Goal: Task Accomplishment & Management: Manage account settings

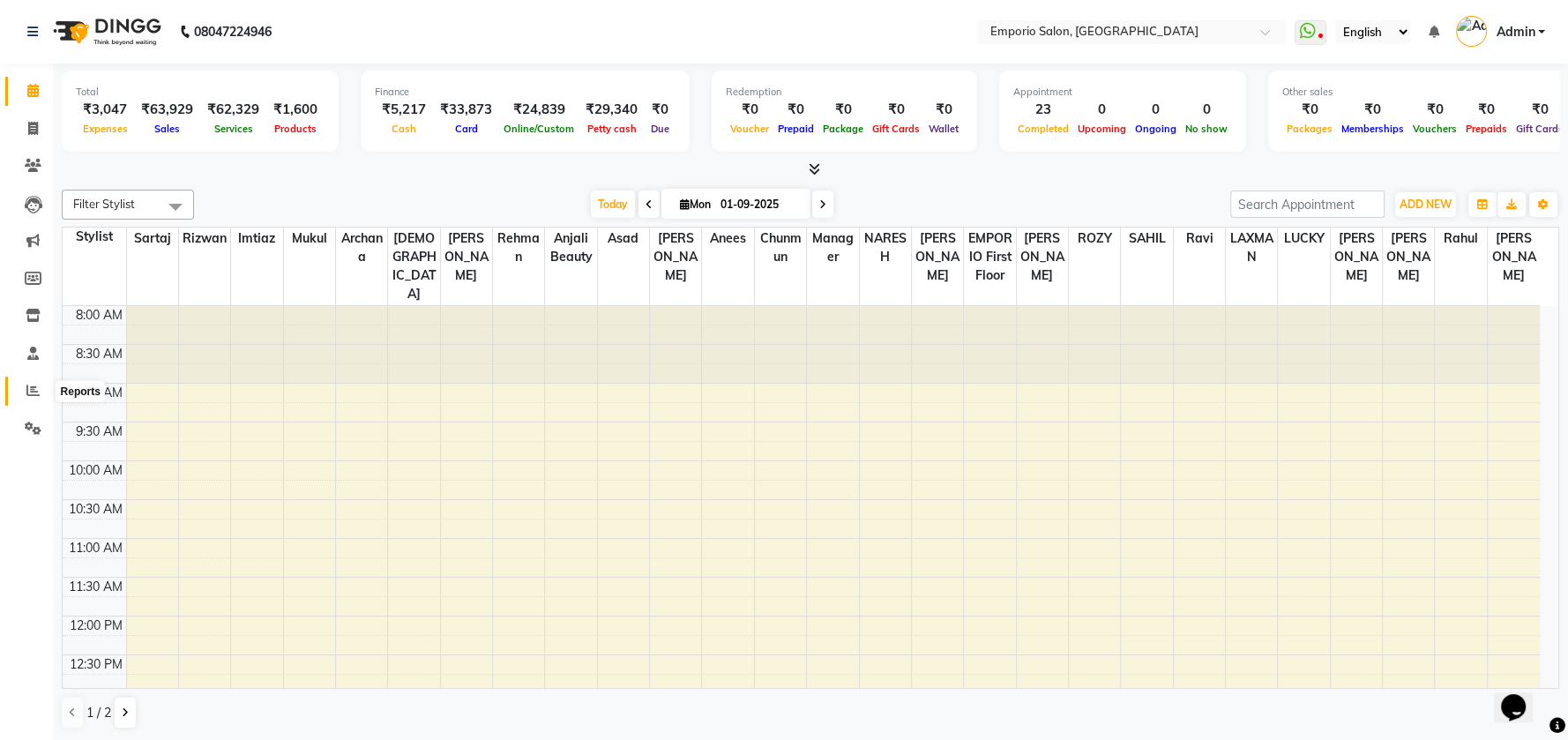
click at [30, 390] on icon at bounding box center [32, 389] width 13 height 13
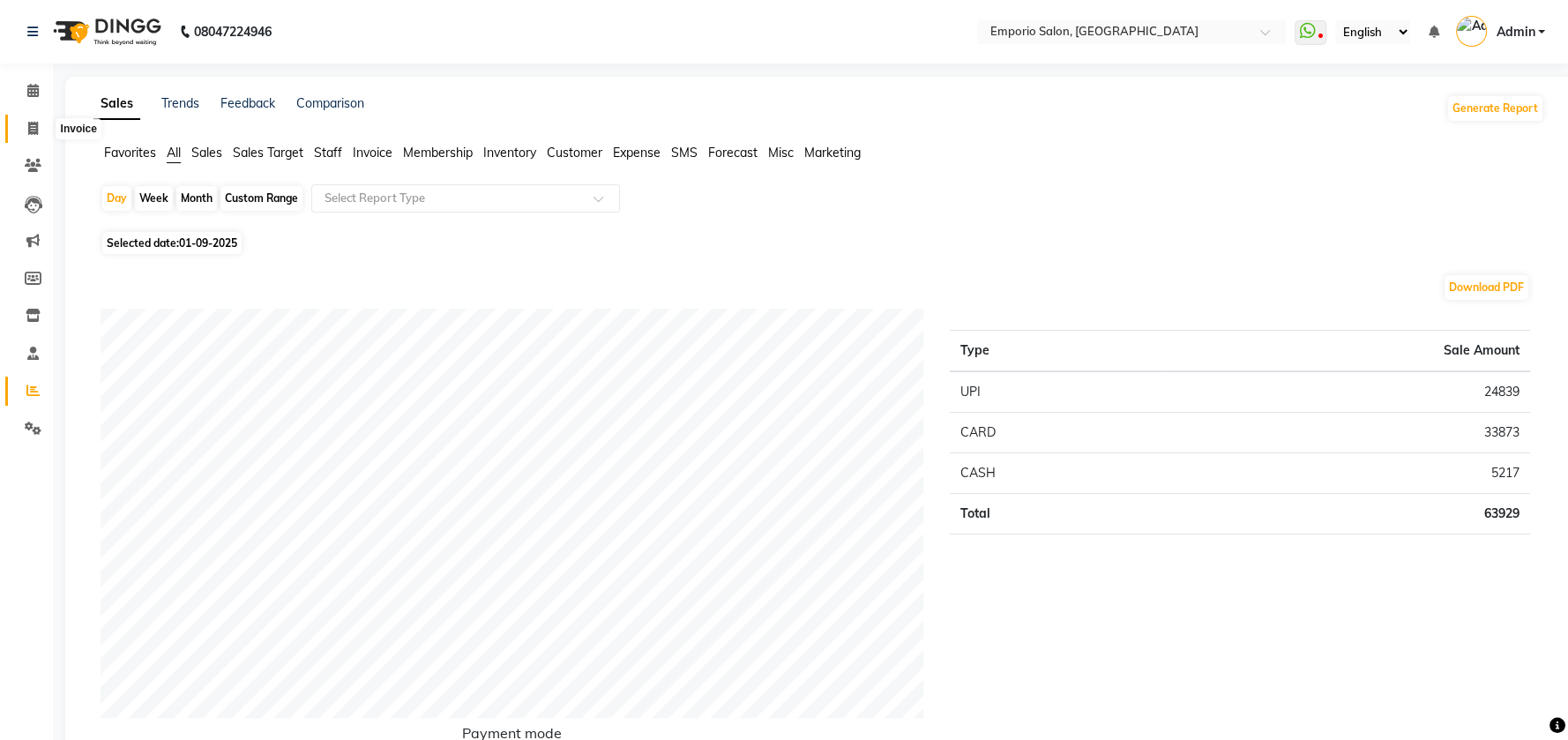
click at [30, 122] on icon at bounding box center [33, 127] width 10 height 13
select select "6332"
select select "service"
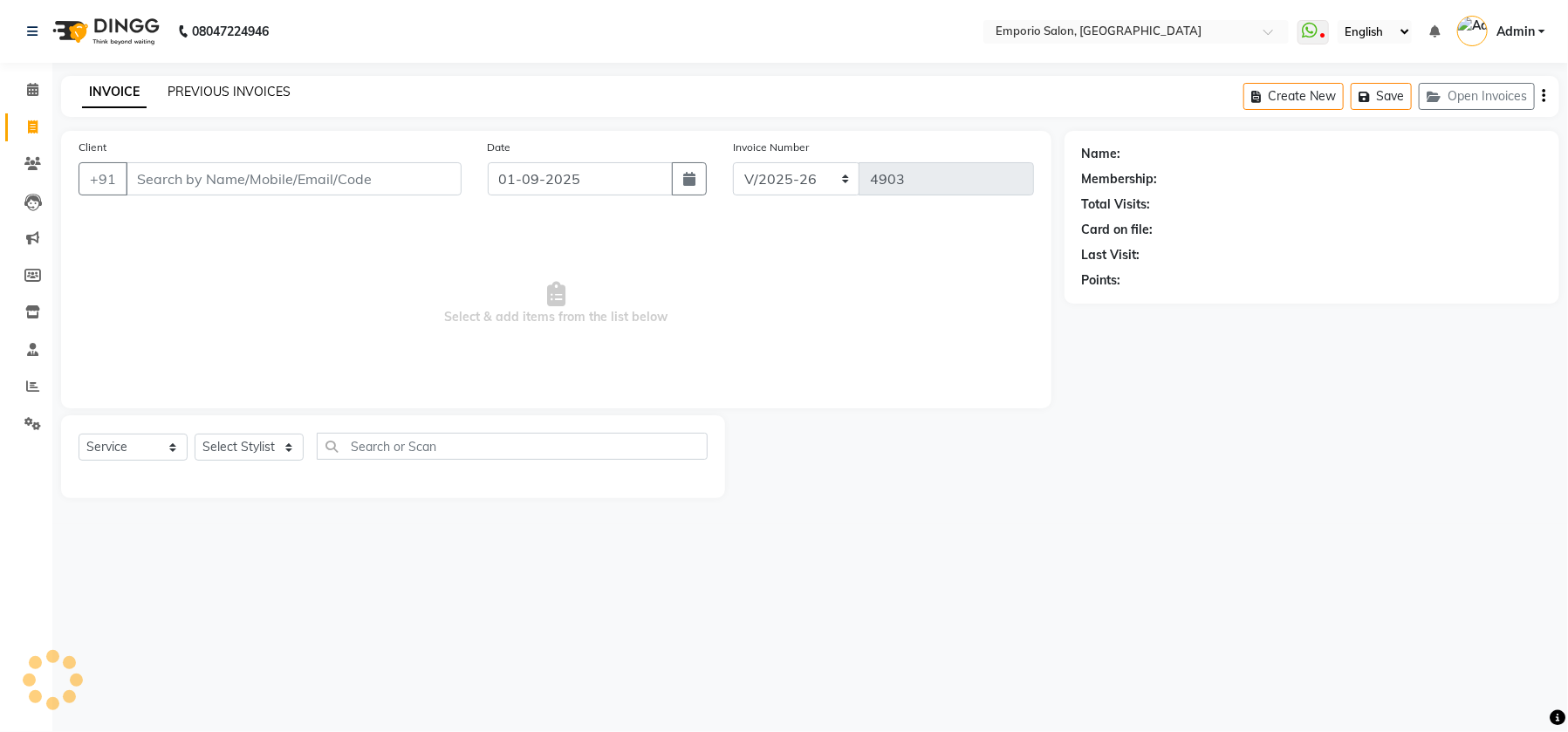
click at [217, 86] on link "PREVIOUS INVOICES" at bounding box center [229, 91] width 123 height 16
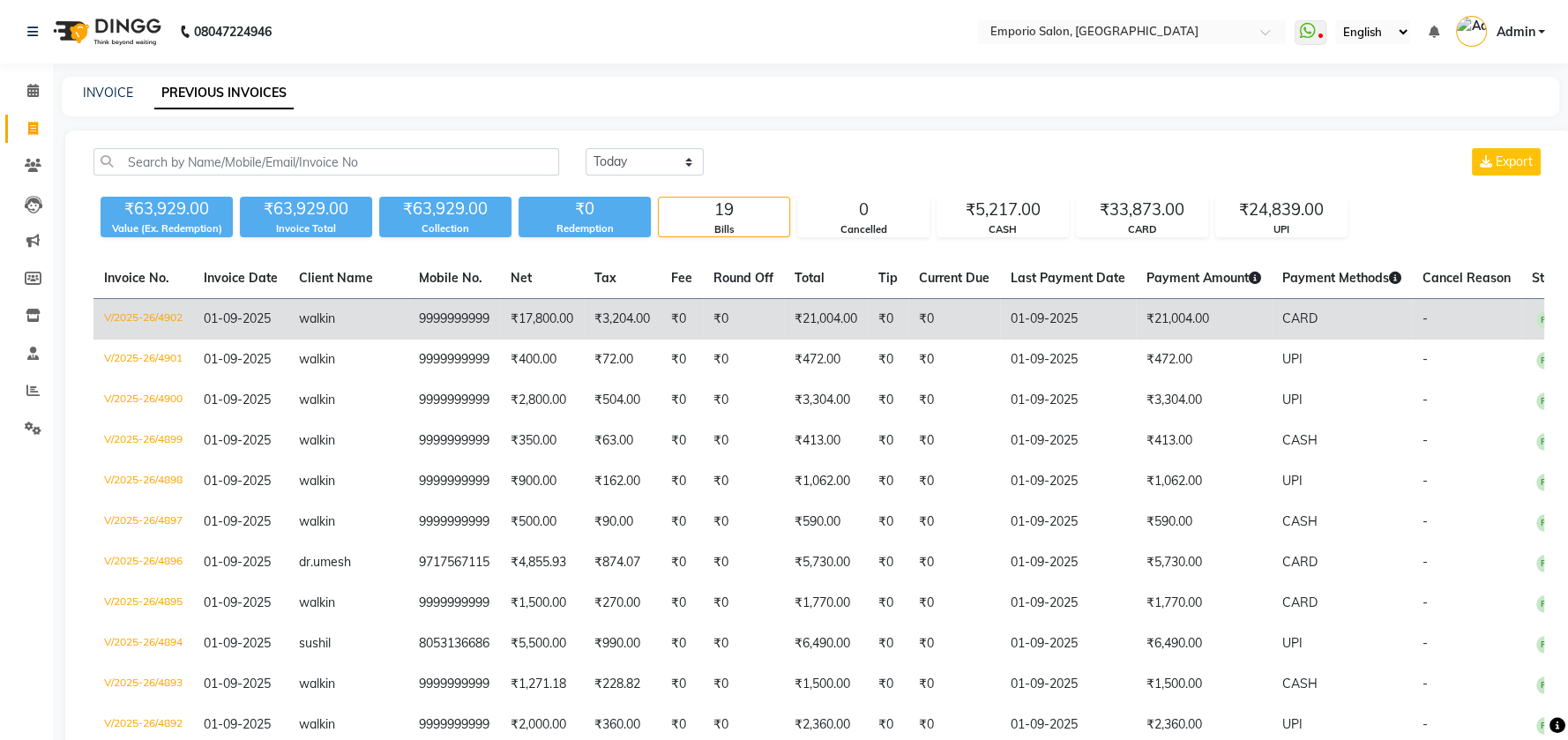
click at [522, 322] on td "₹17,800.00" at bounding box center [541, 320] width 83 height 41
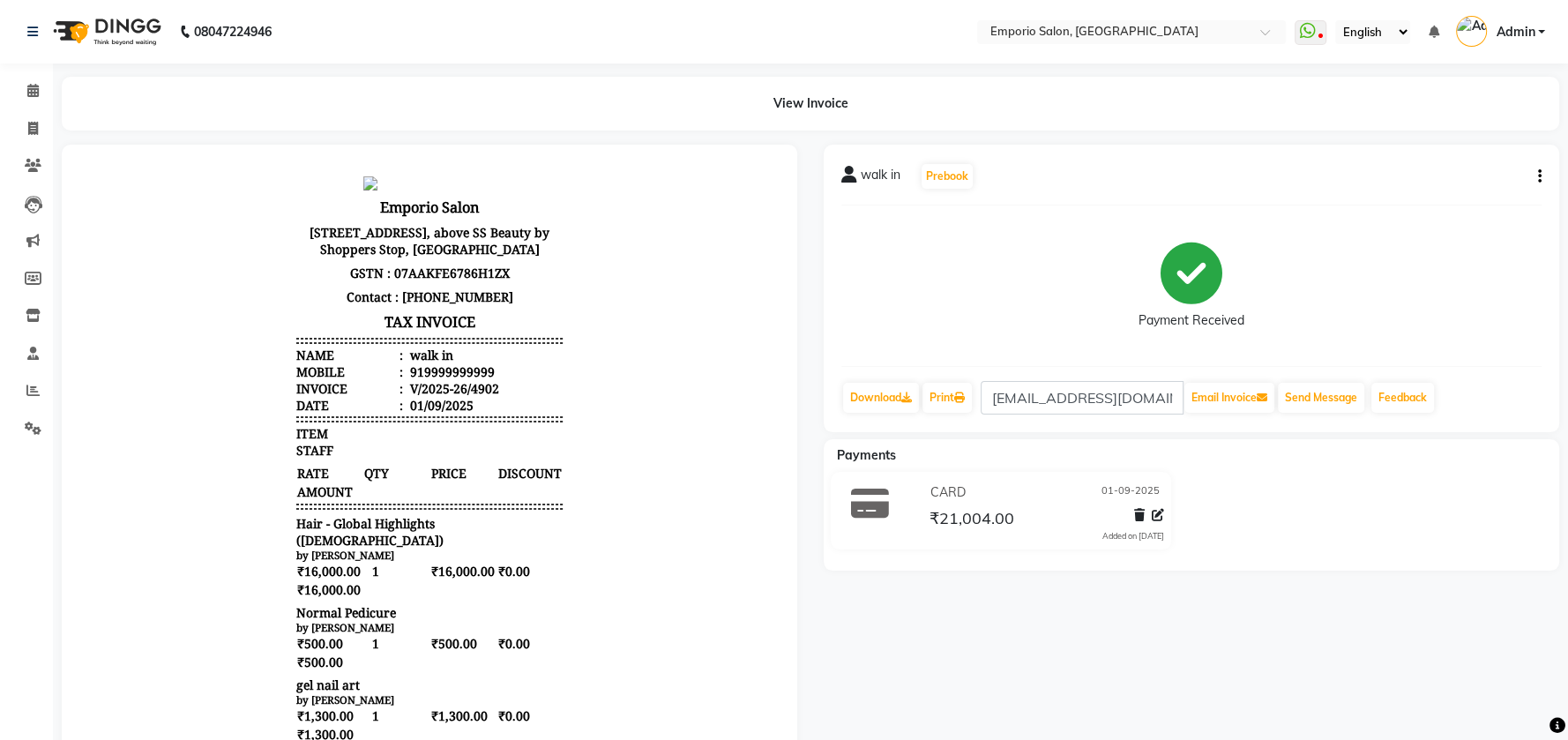
click at [1540, 176] on icon "button" at bounding box center [1540, 176] width 4 height 1
click at [1423, 200] on div "Edit Invoice" at bounding box center [1450, 198] width 121 height 22
select select "service"
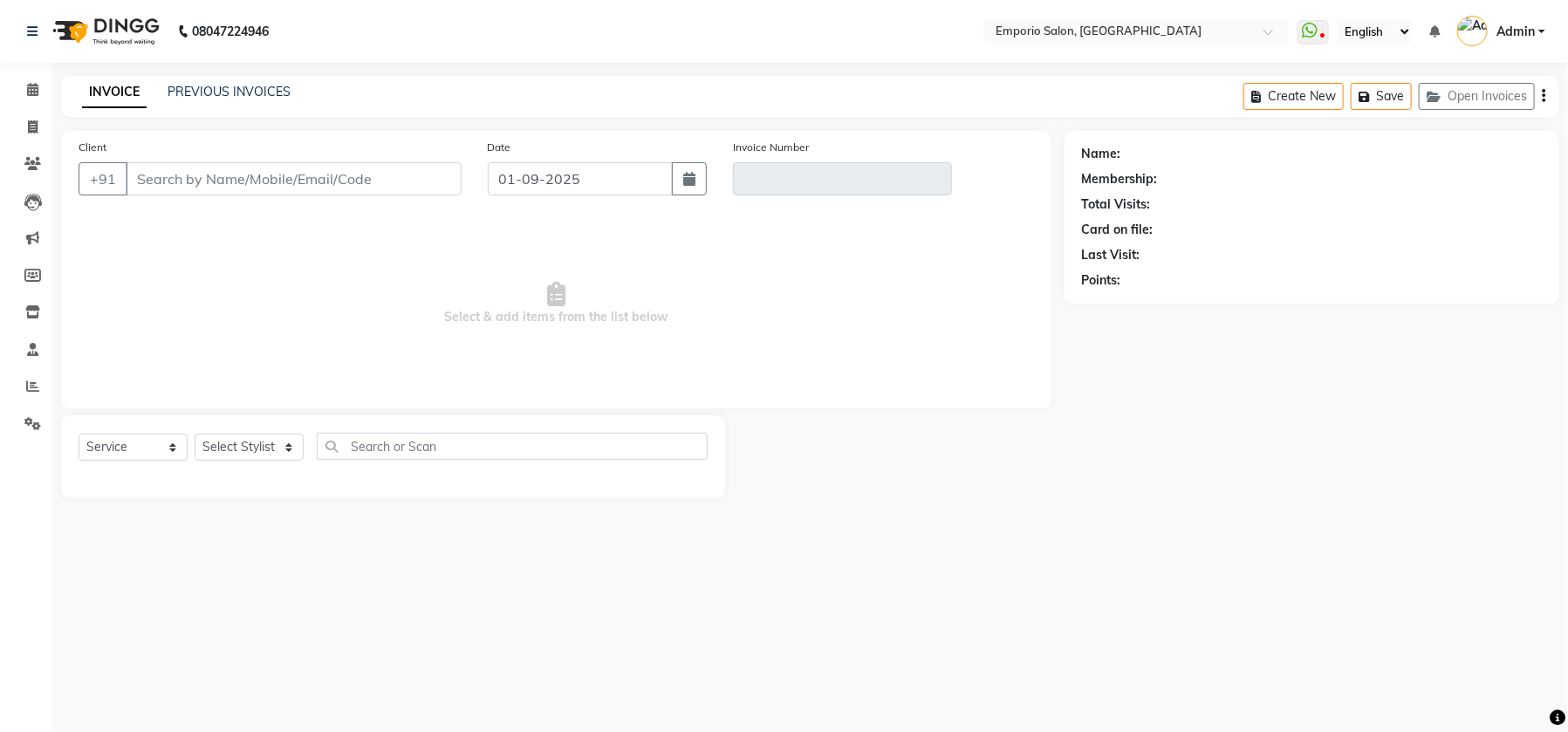
type input "9999999999"
type input "V/2025-26/4902"
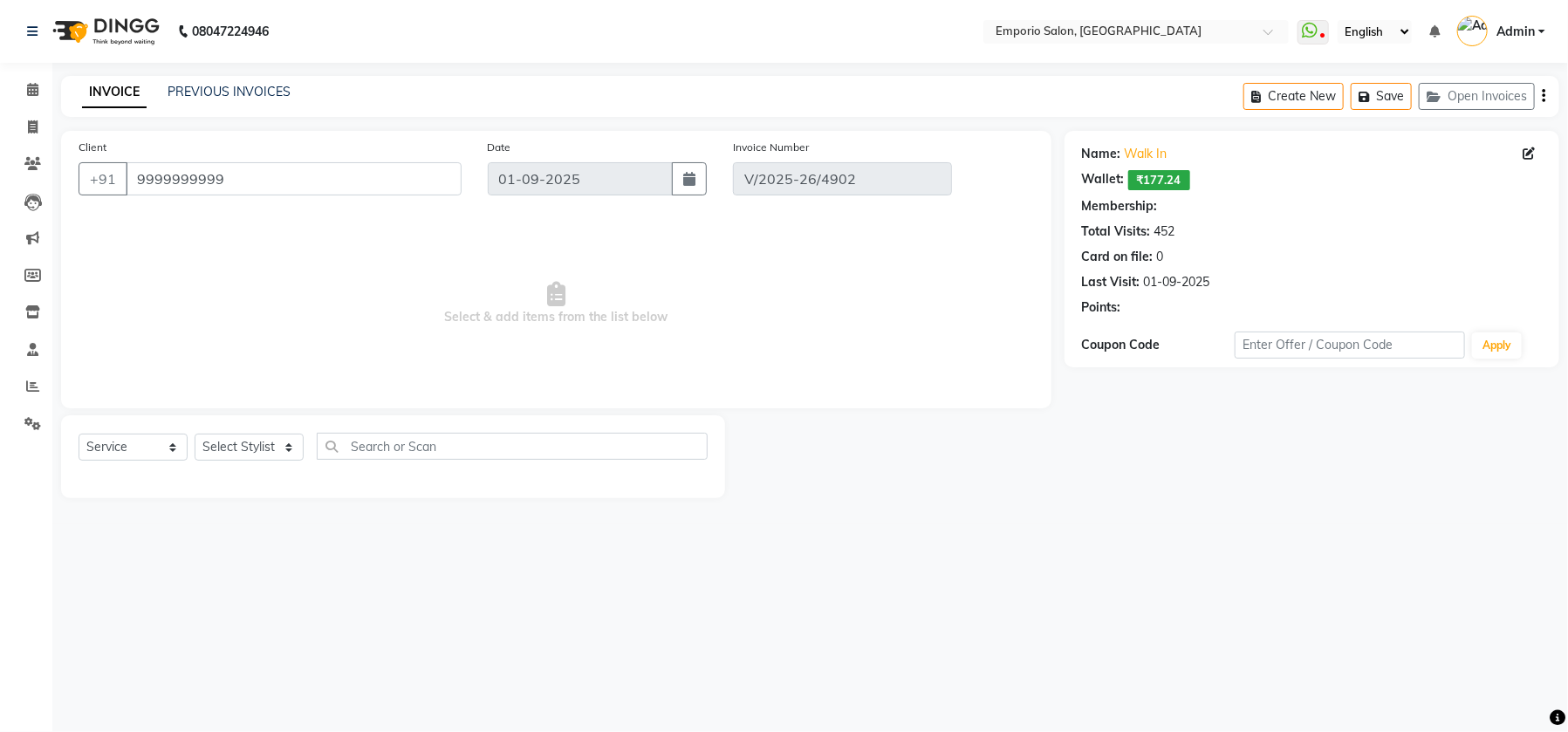
select select "1: Object"
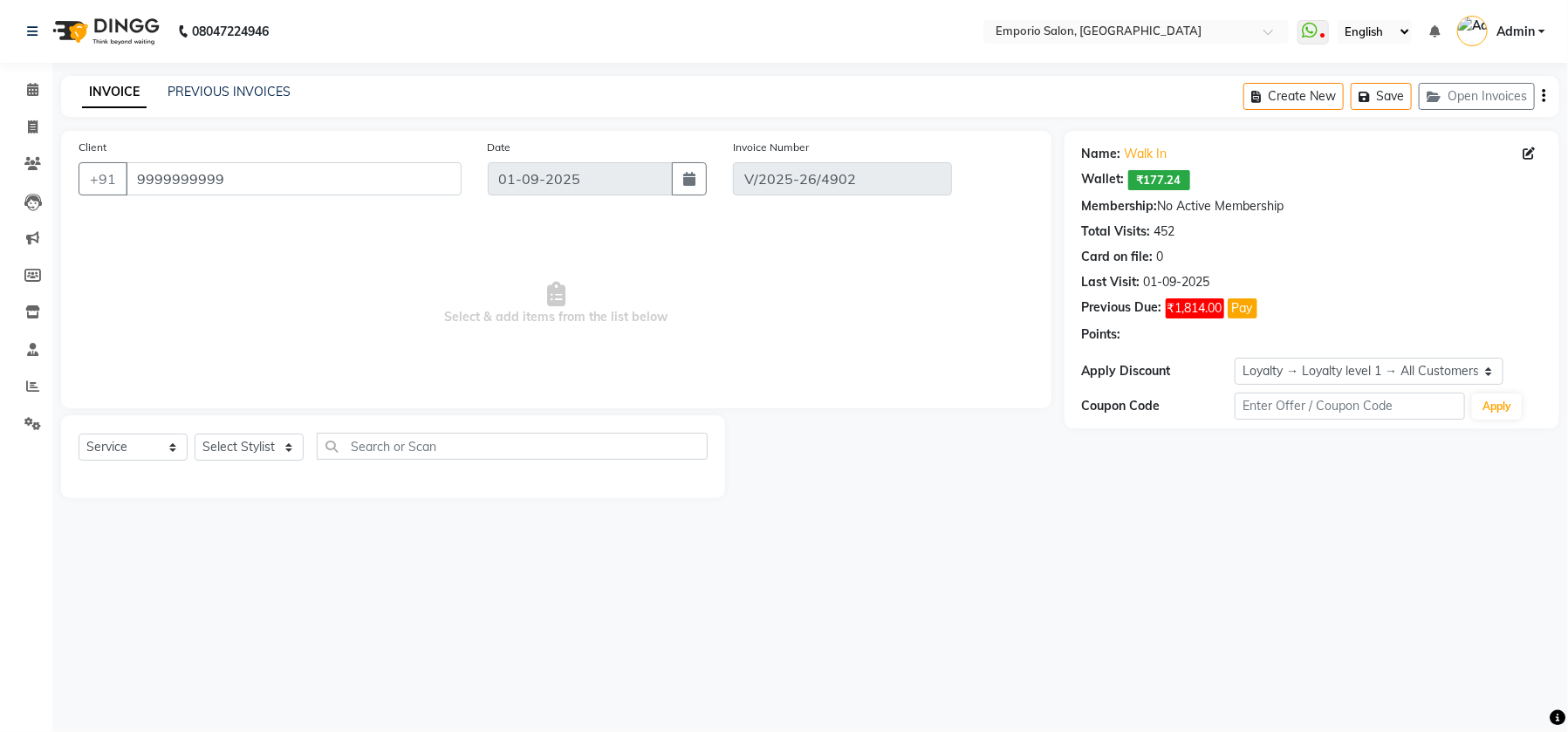
select select "select"
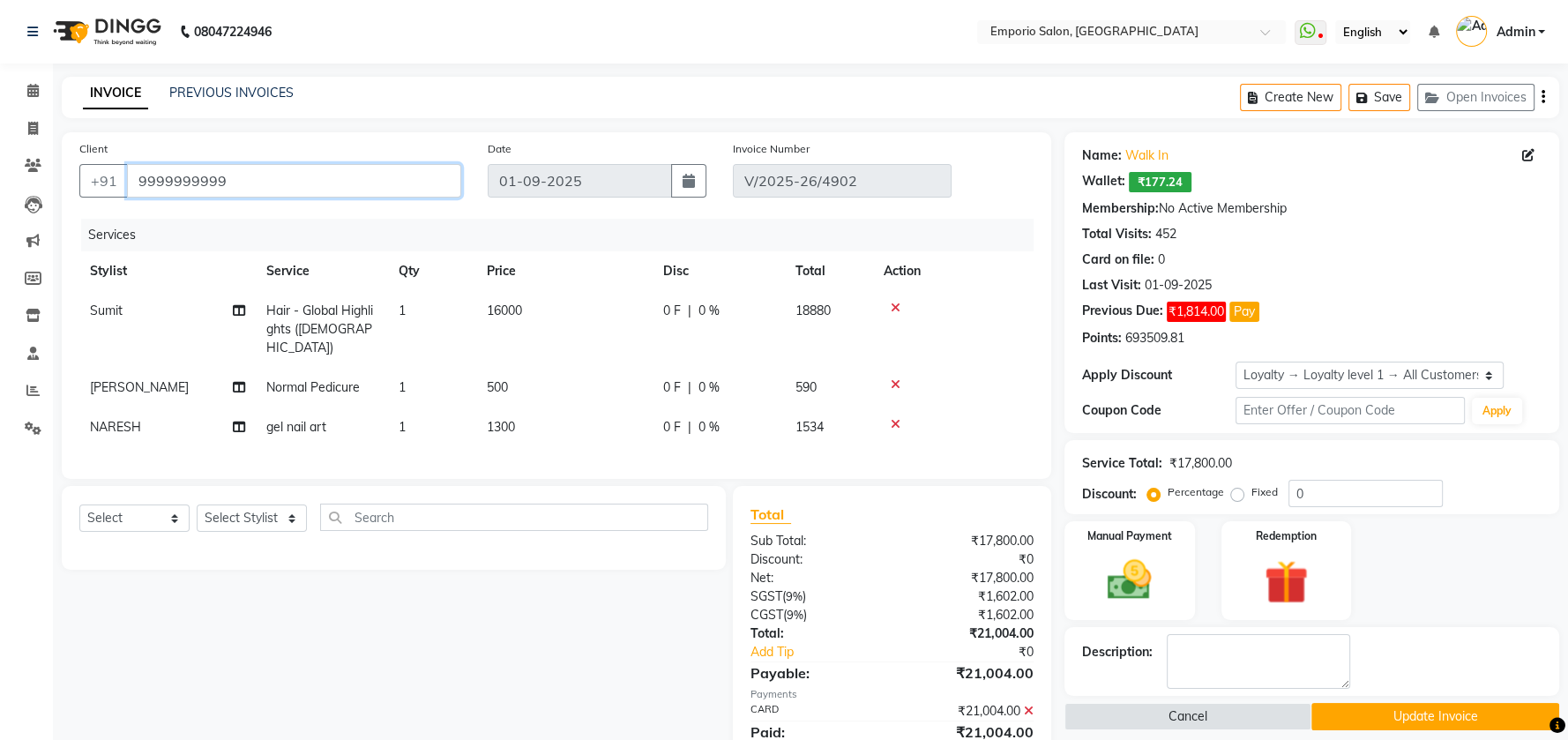
click at [256, 178] on input "9999999999" at bounding box center [294, 180] width 334 height 33
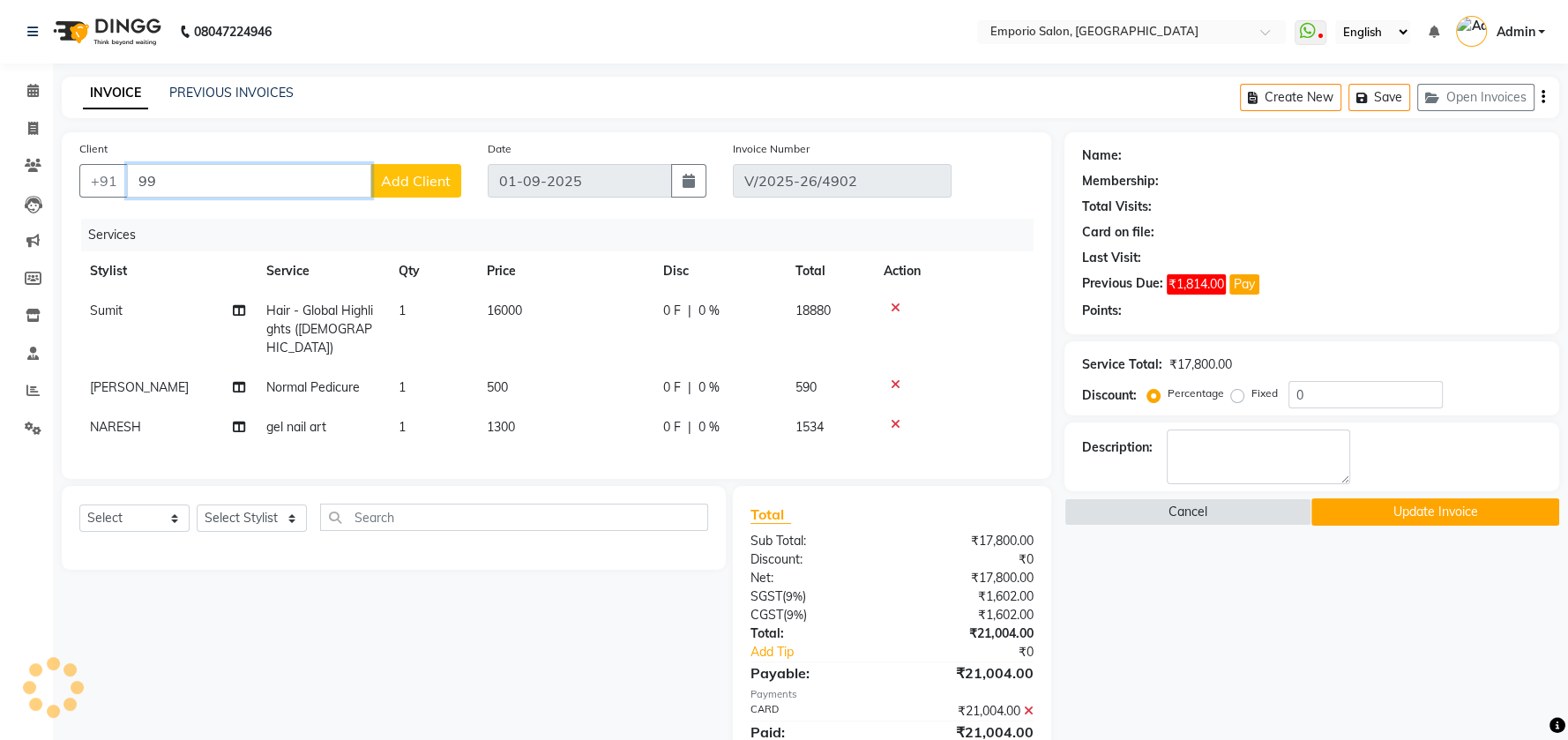
type input "9"
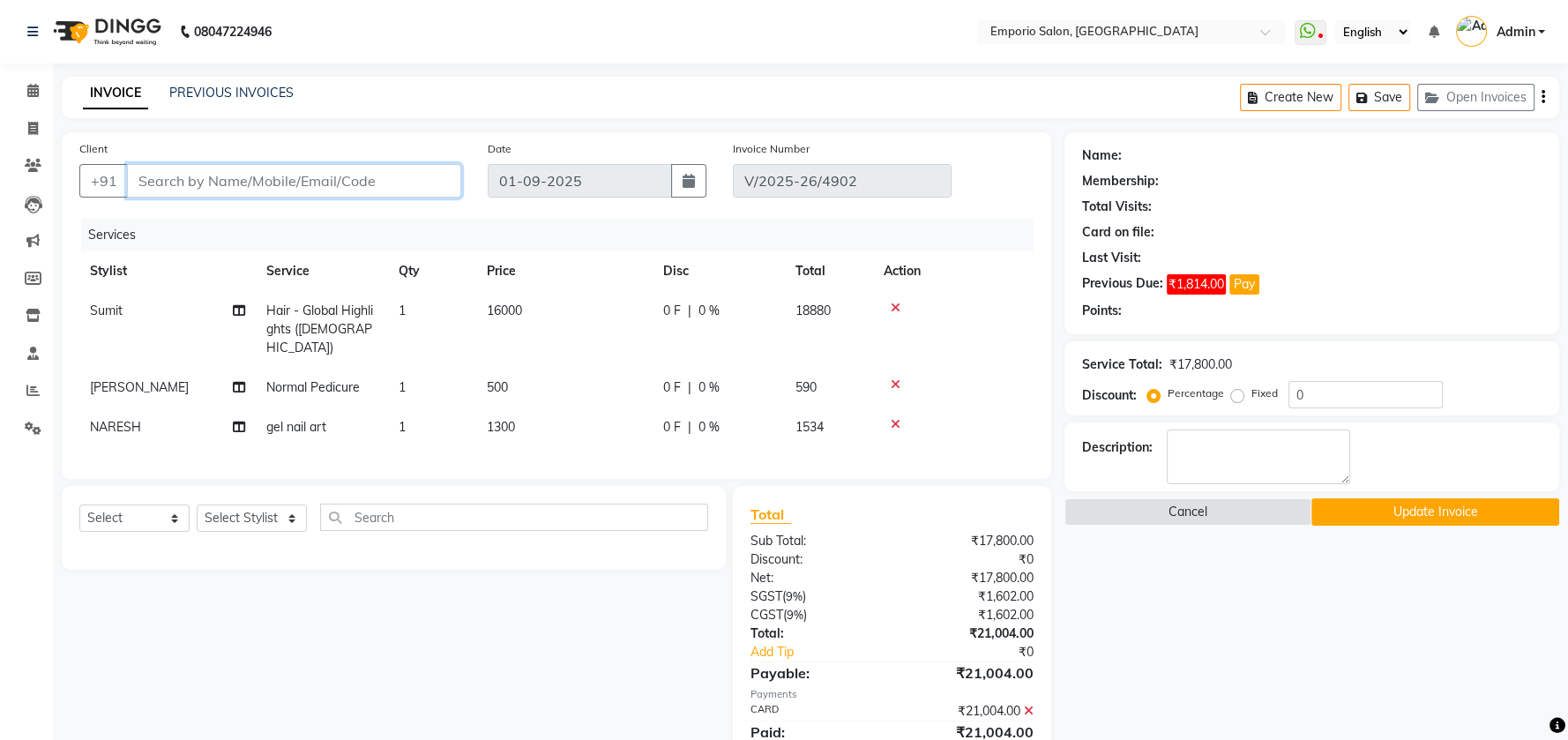
type input "3"
type input "9315634647"
click at [404, 189] on button "Add Client" at bounding box center [416, 180] width 91 height 33
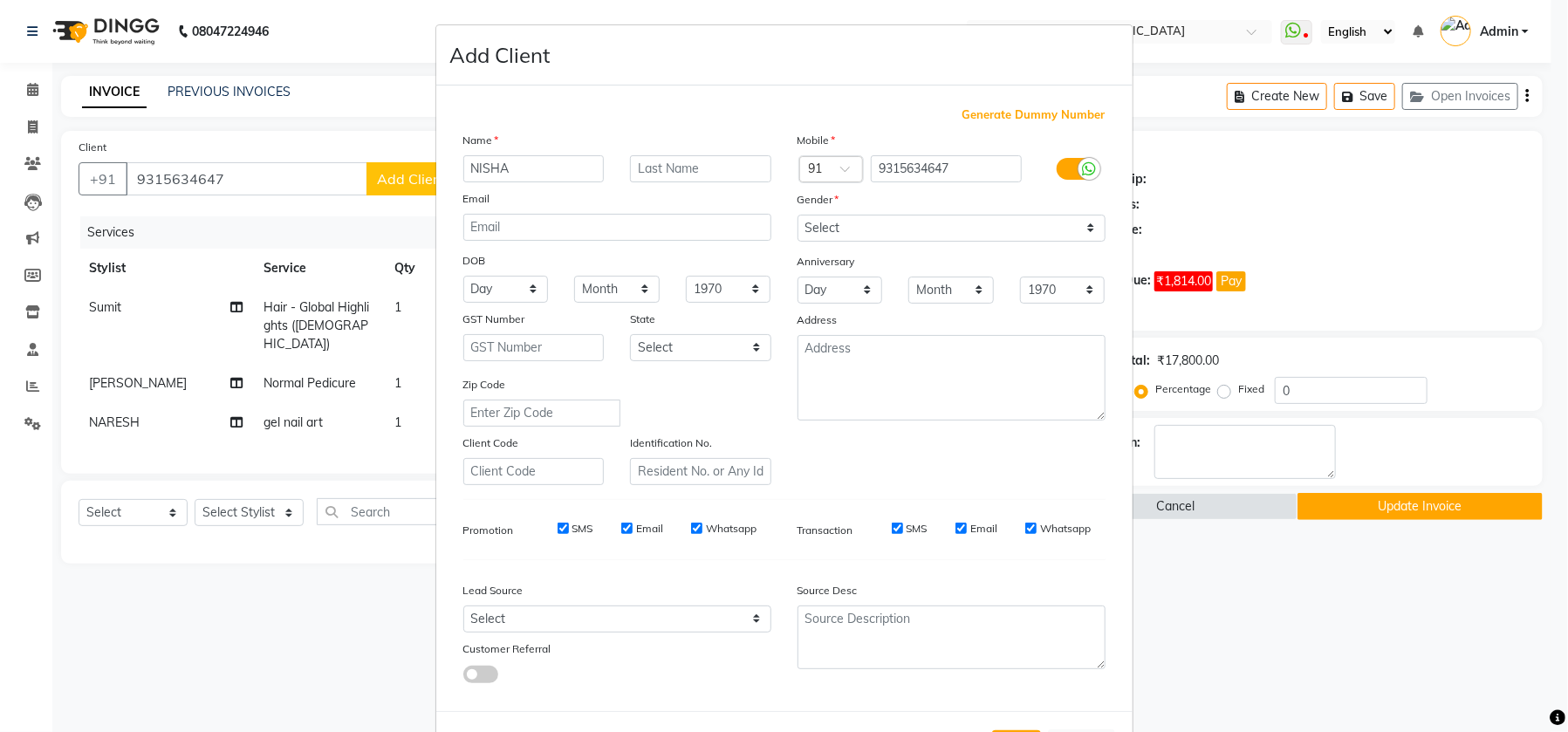
type input "NISHA"
click at [656, 161] on input "text" at bounding box center [701, 169] width 142 height 27
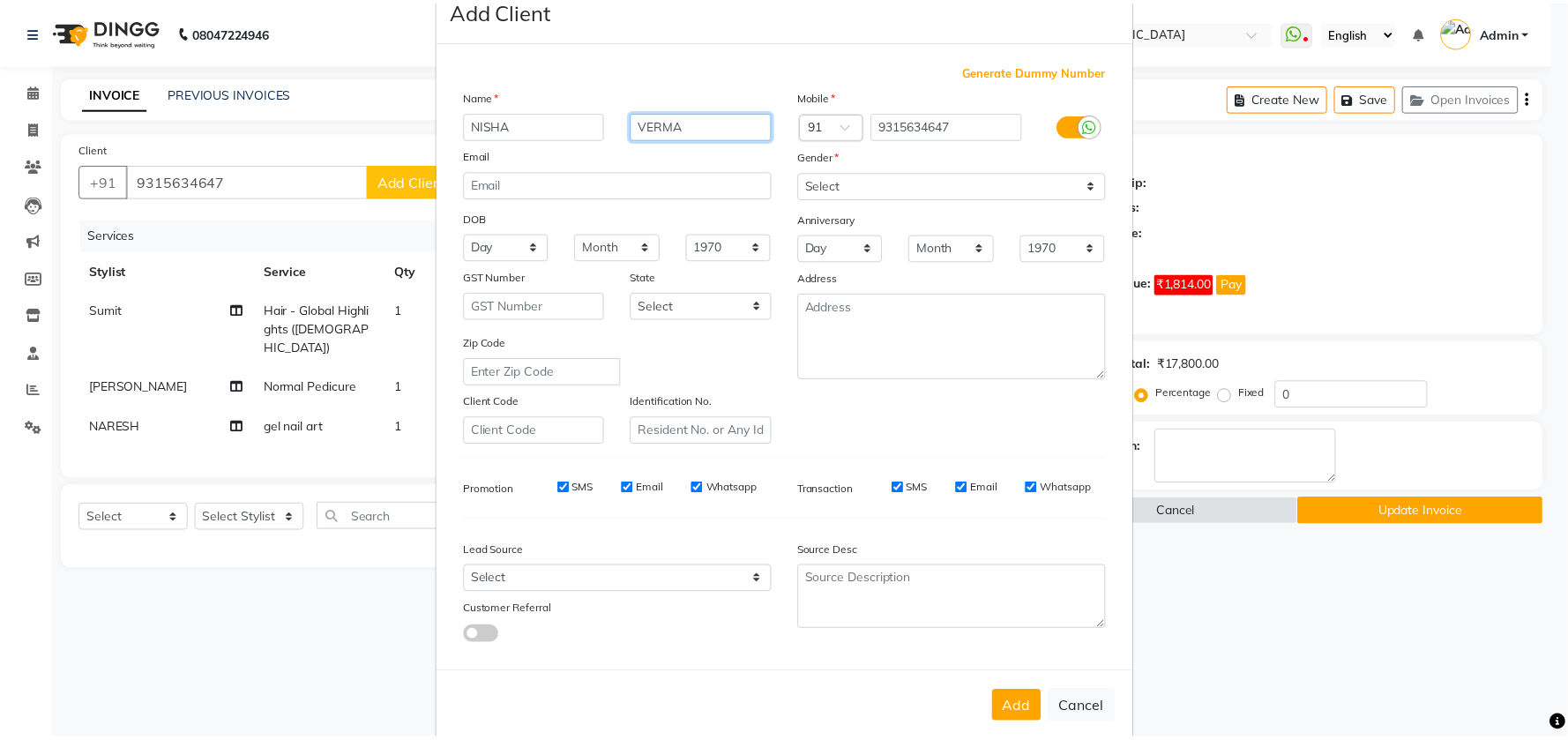
scroll to position [72, 0]
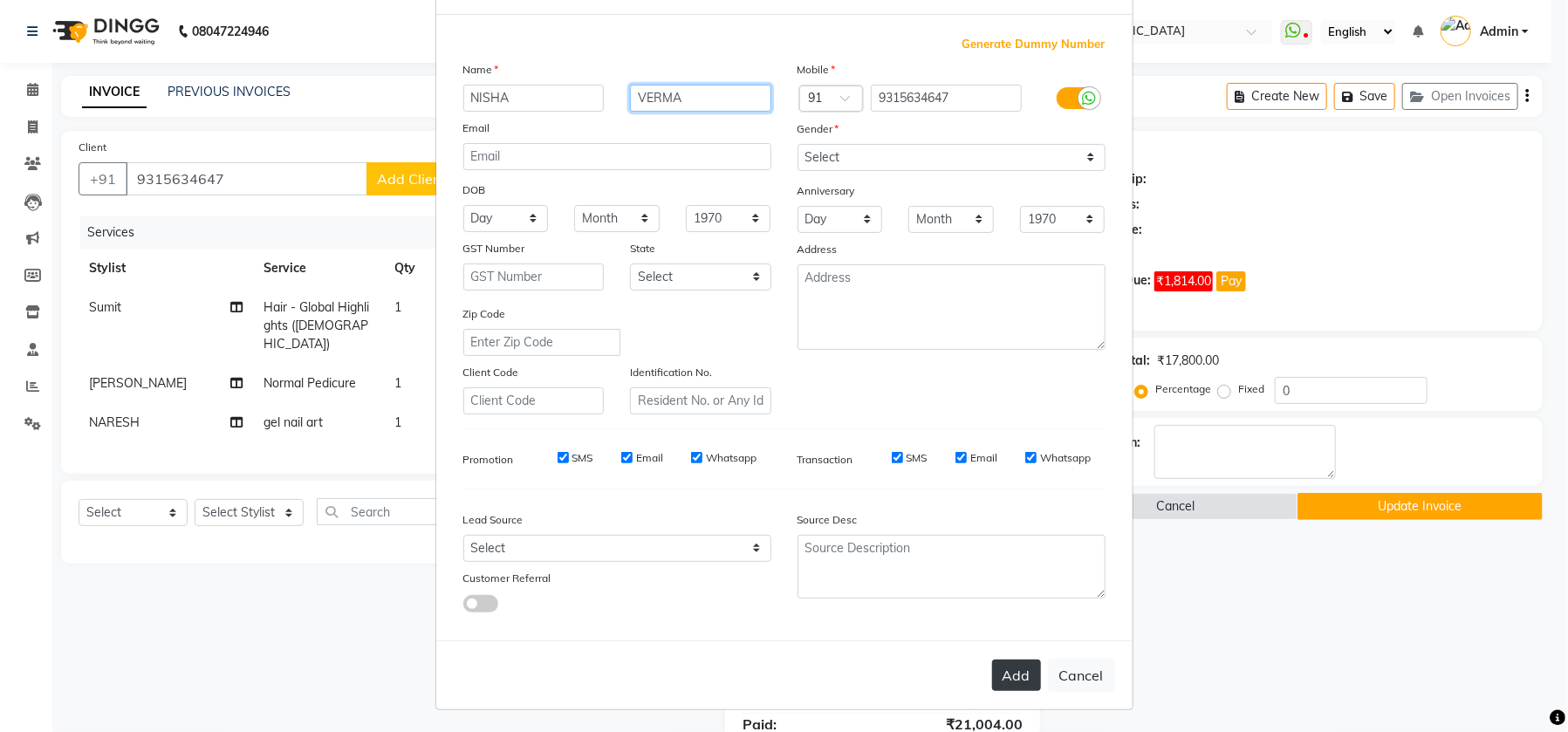
type input "VERMA"
click at [1010, 666] on button "Add" at bounding box center [1016, 675] width 48 height 31
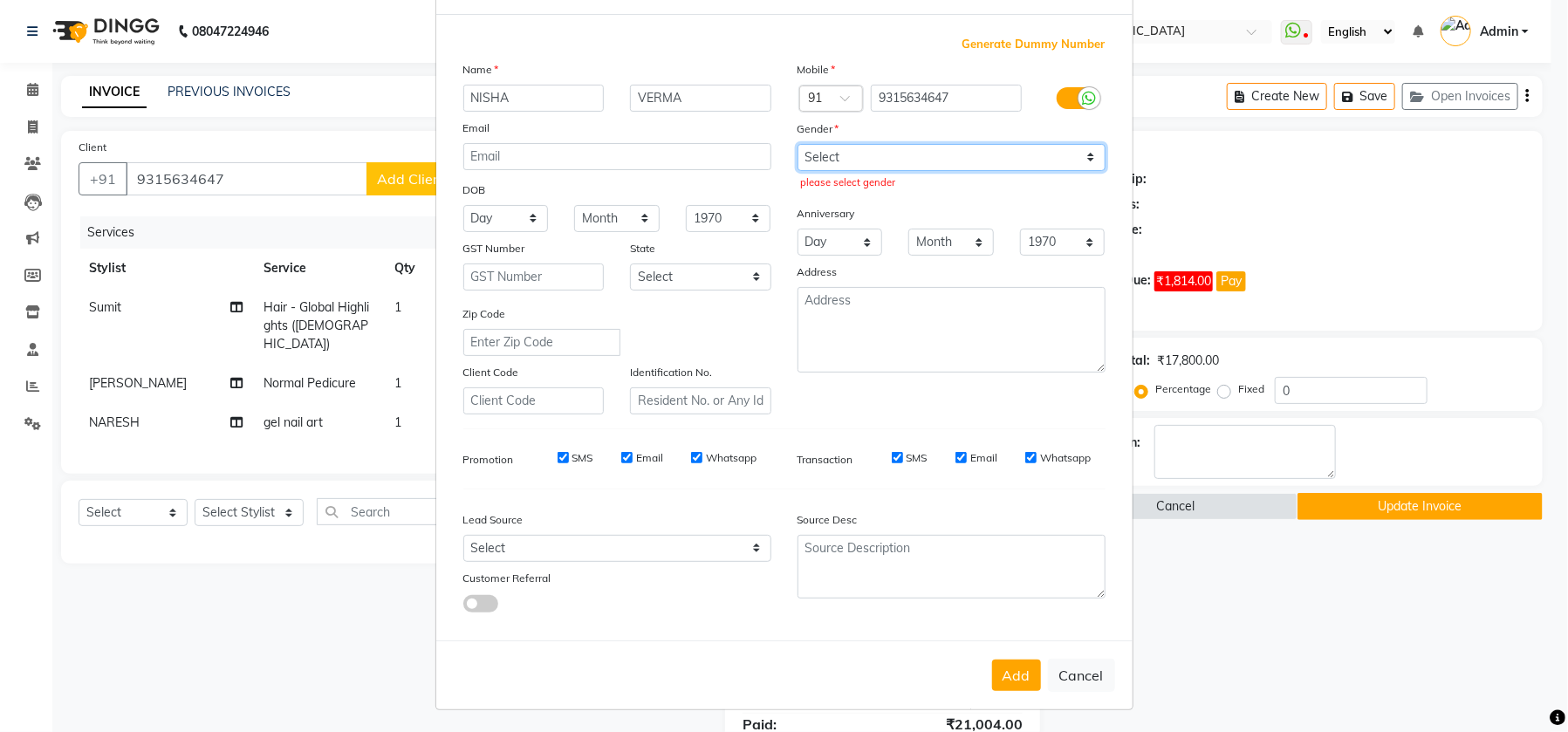
click at [874, 158] on select "Select Male Female Other Prefer Not To Say" at bounding box center [951, 157] width 308 height 27
select select "female"
click at [797, 143] on select "Select Male Female Other Prefer Not To Say" at bounding box center [951, 157] width 308 height 27
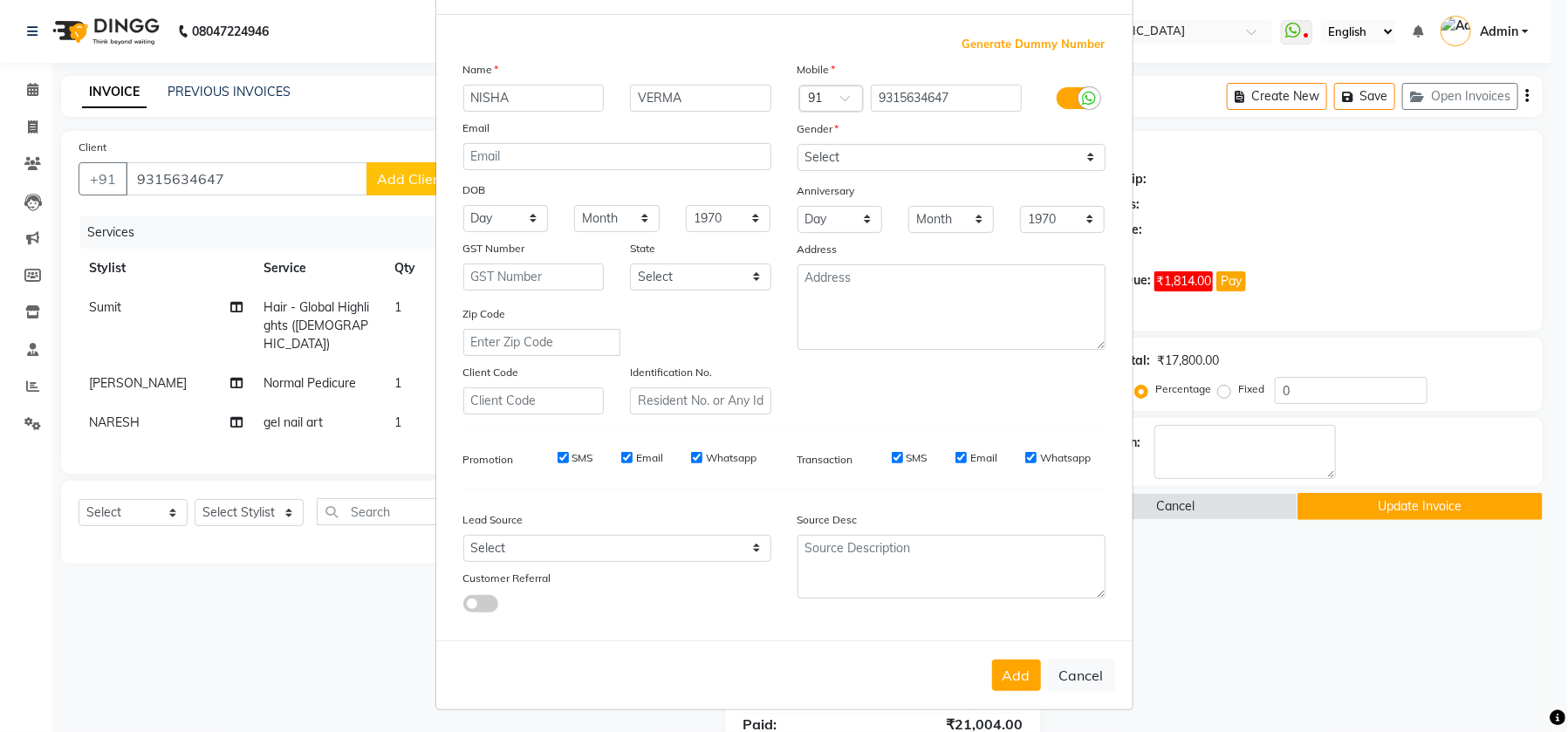
click at [1015, 663] on button "Add" at bounding box center [1016, 675] width 48 height 31
select select
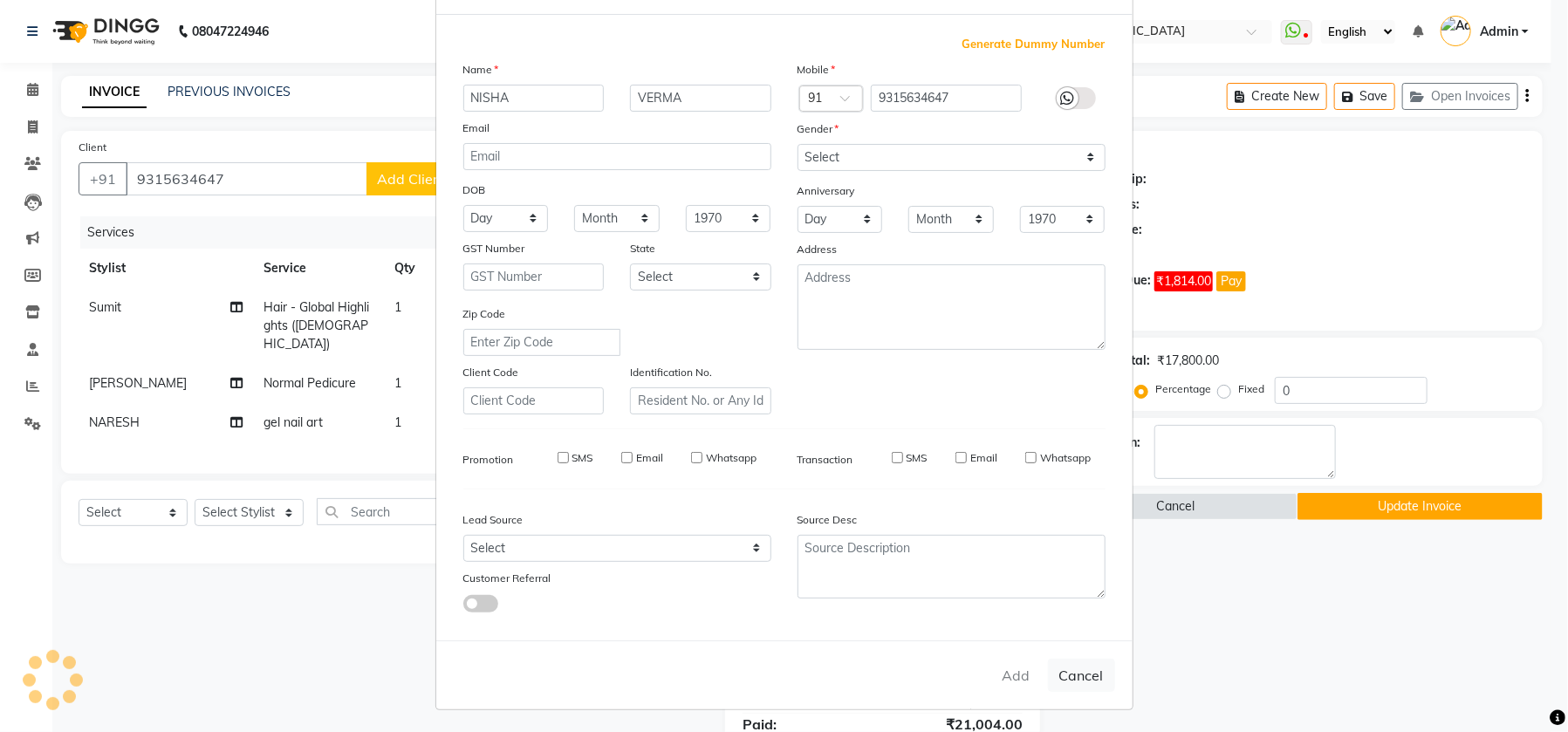
select select
checkbox input "false"
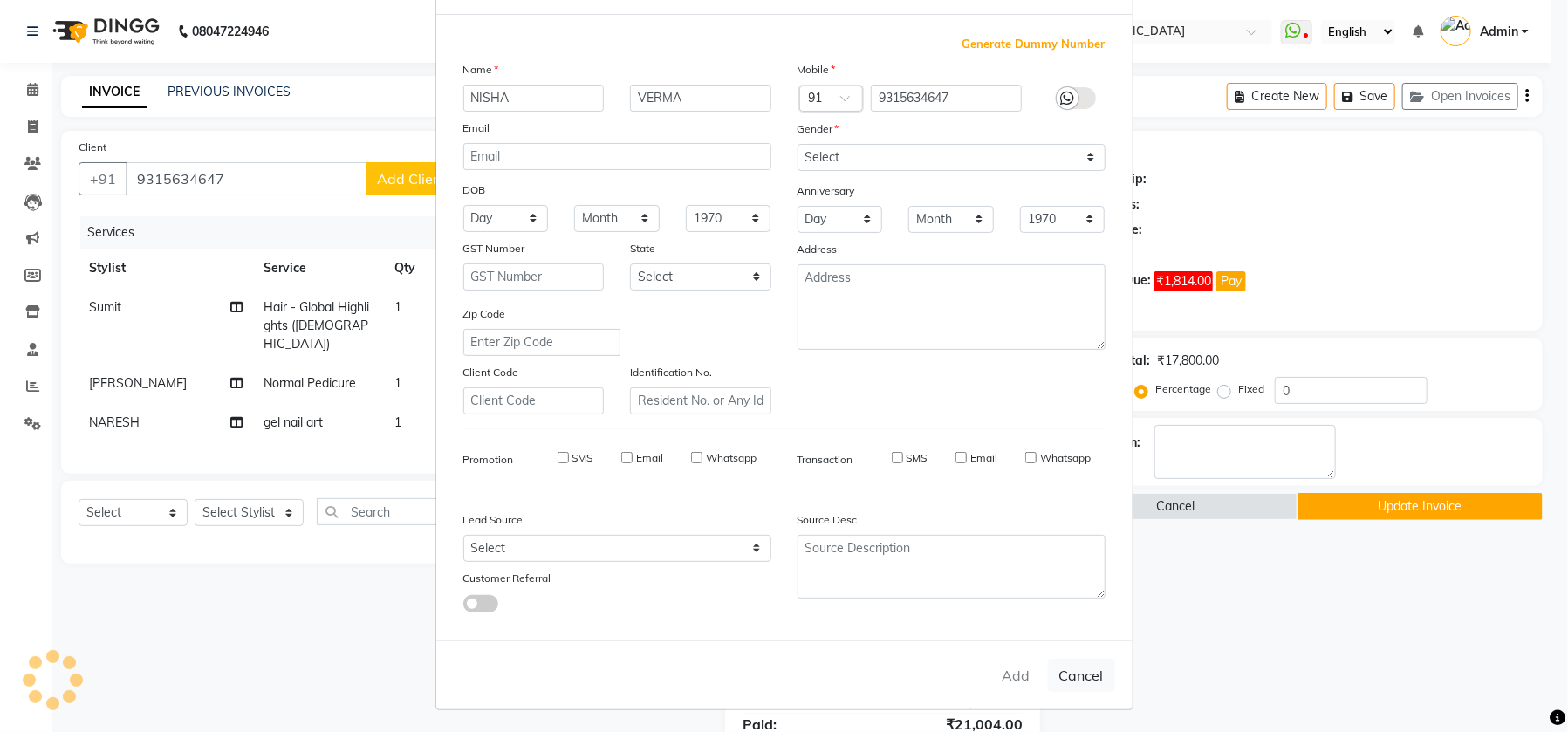
checkbox input "false"
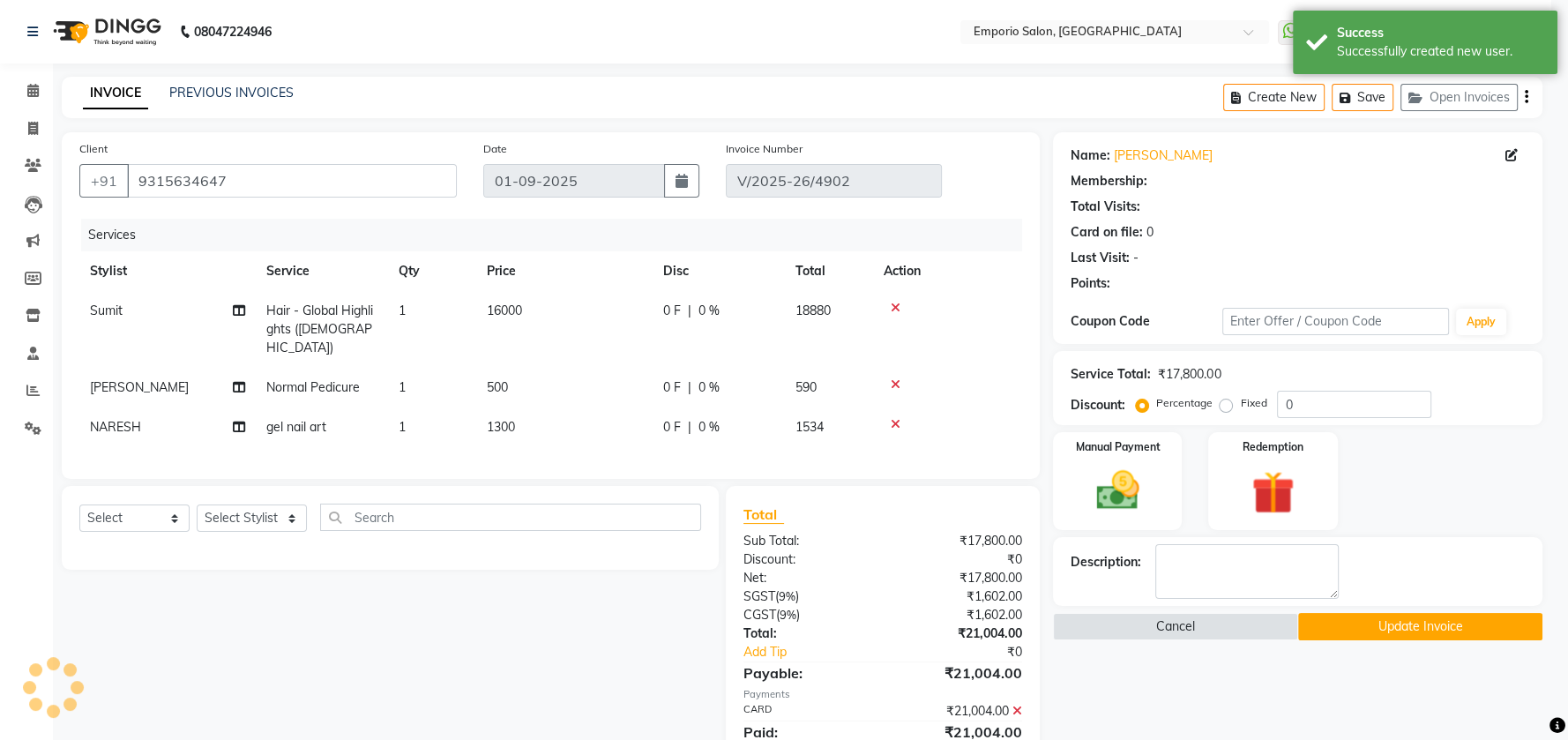
select select "1: Object"
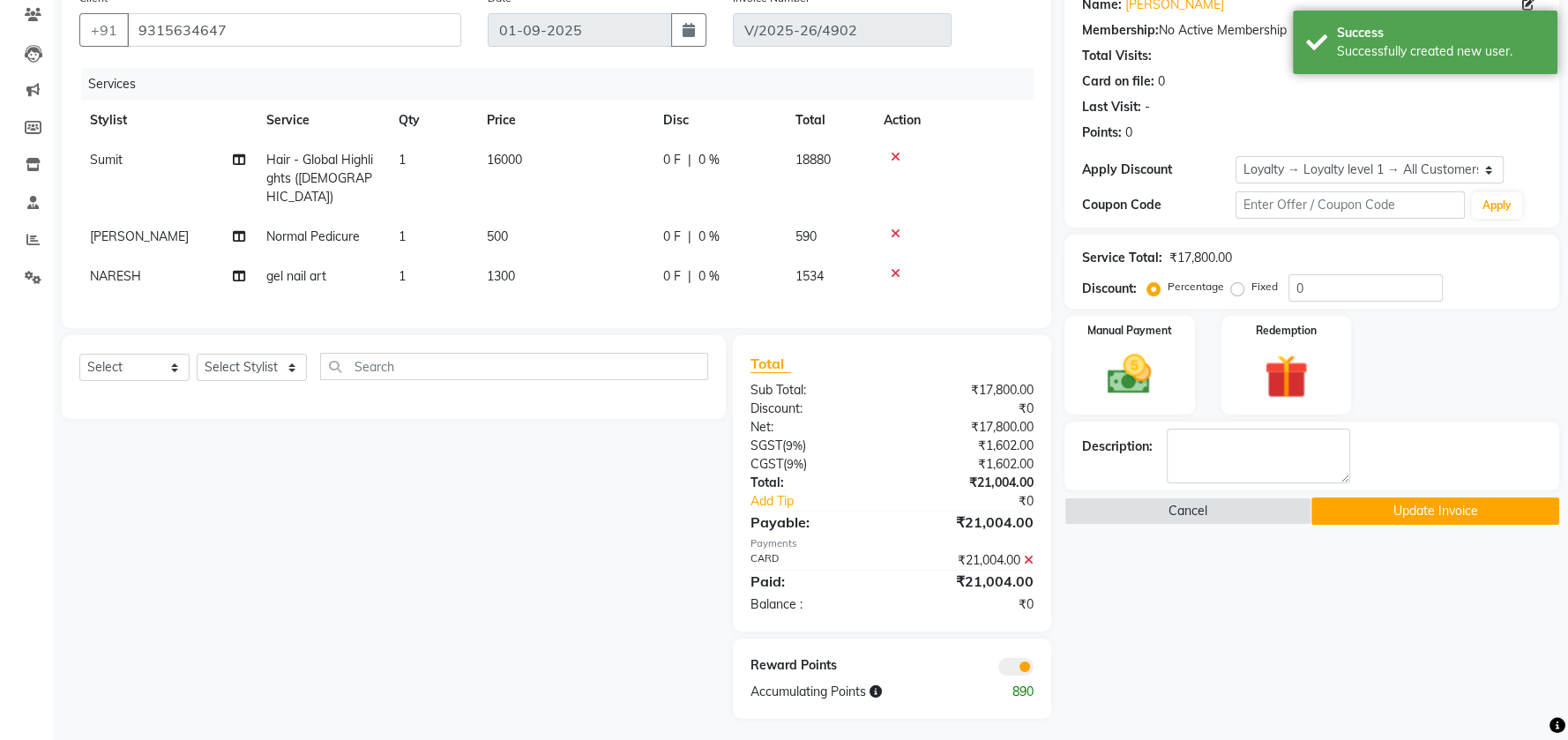
scroll to position [154, 0]
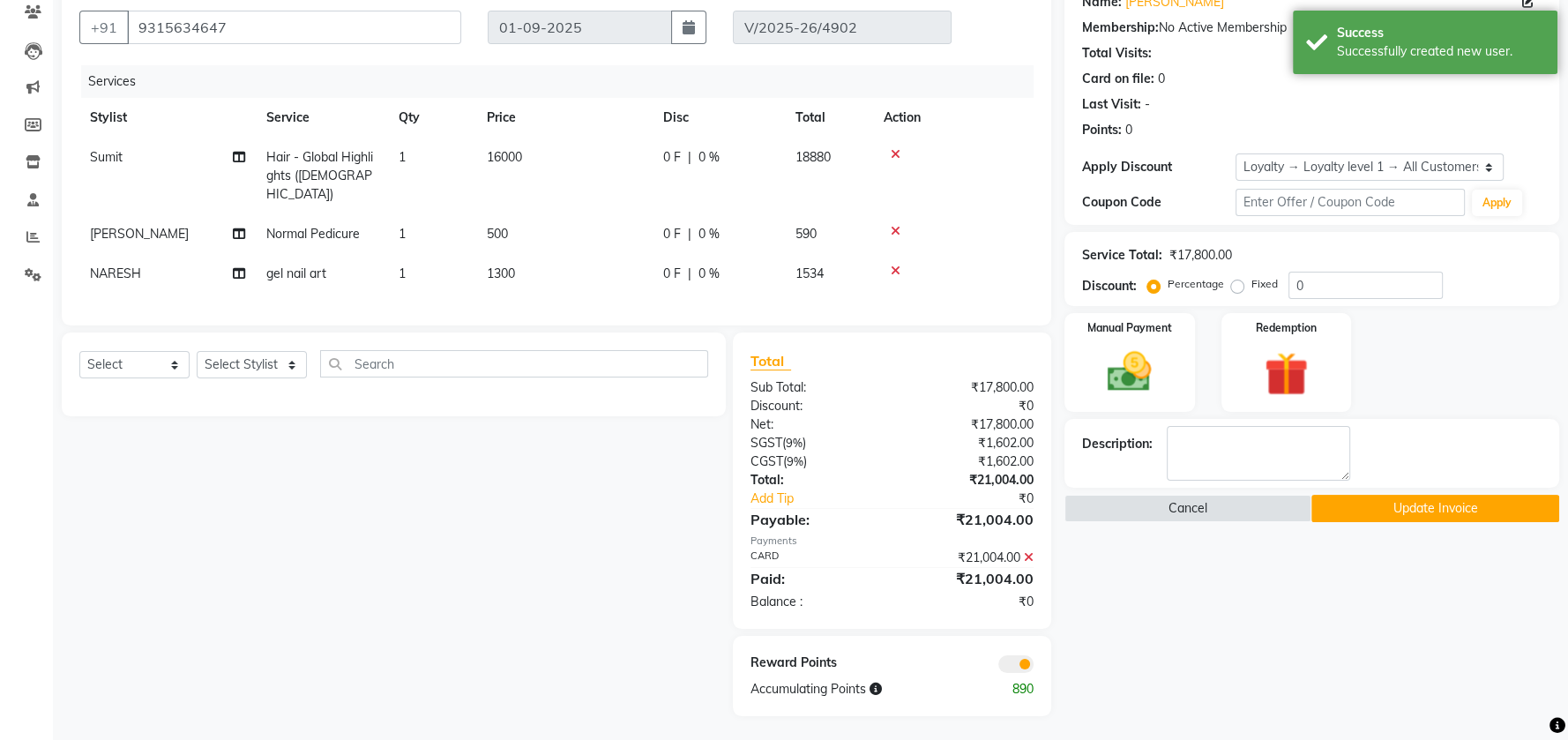
click at [1350, 502] on button "Update Invoice" at bounding box center [1435, 509] width 247 height 27
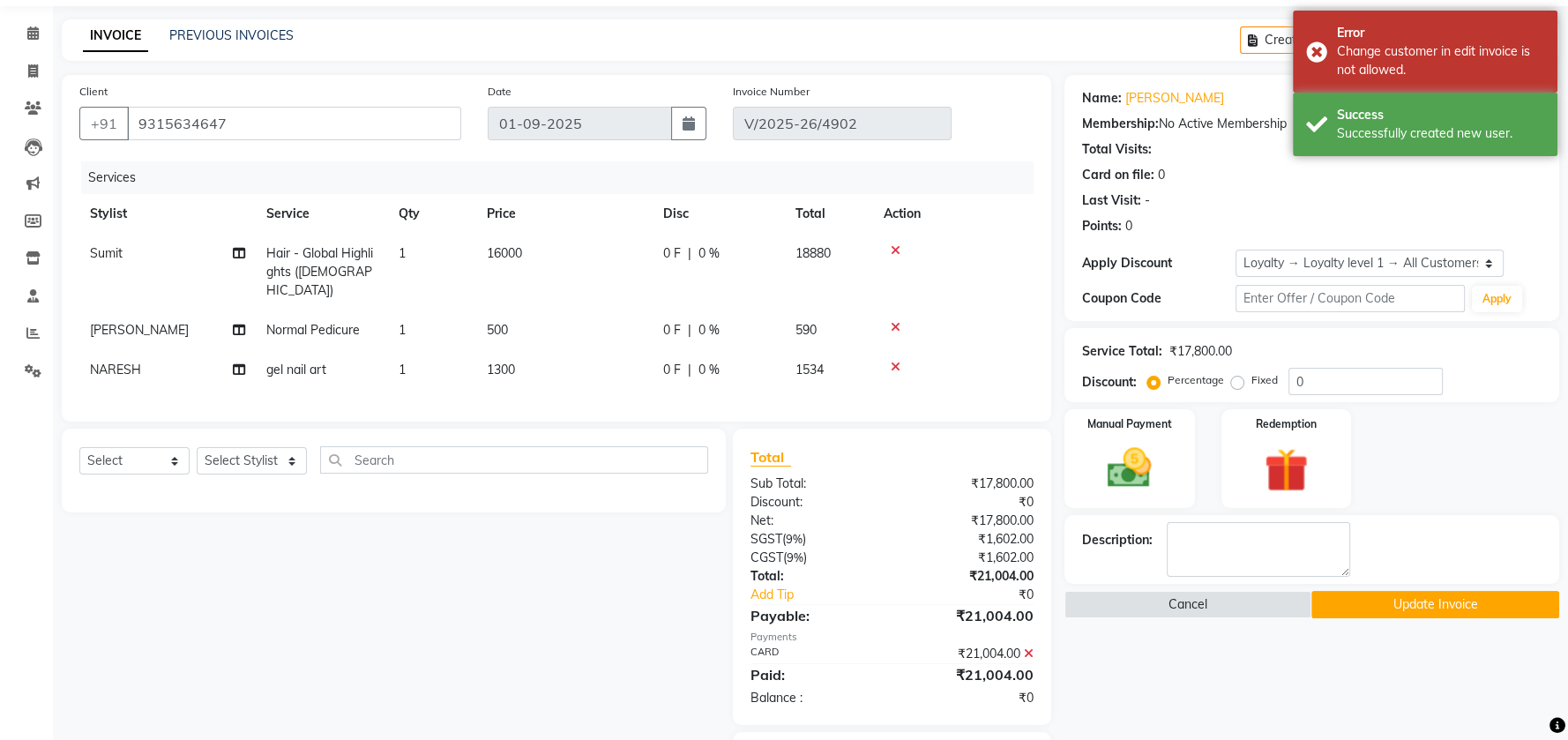
scroll to position [0, 0]
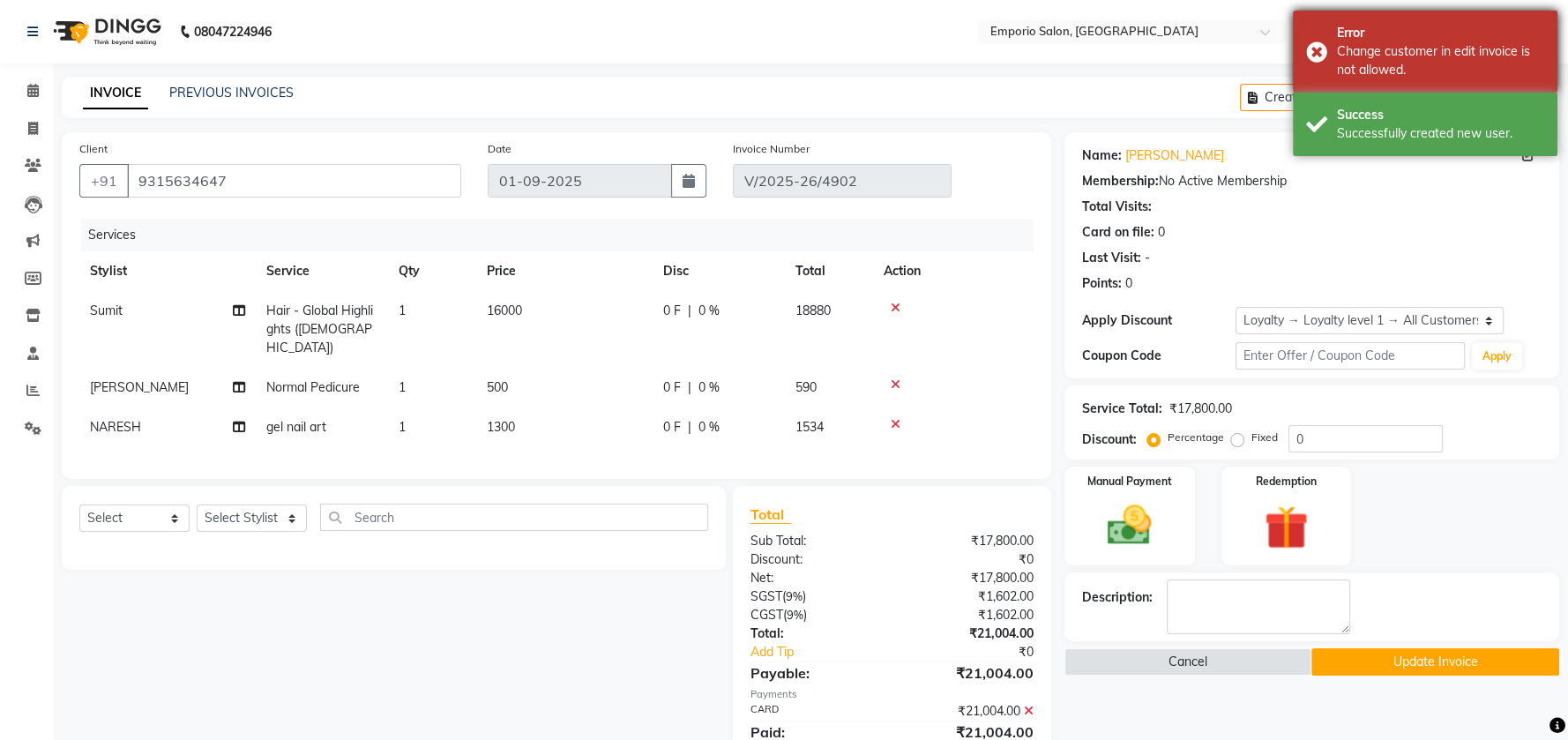
click at [1309, 41] on div "Error Change customer in edit invoice is not allowed." at bounding box center [1425, 52] width 265 height 82
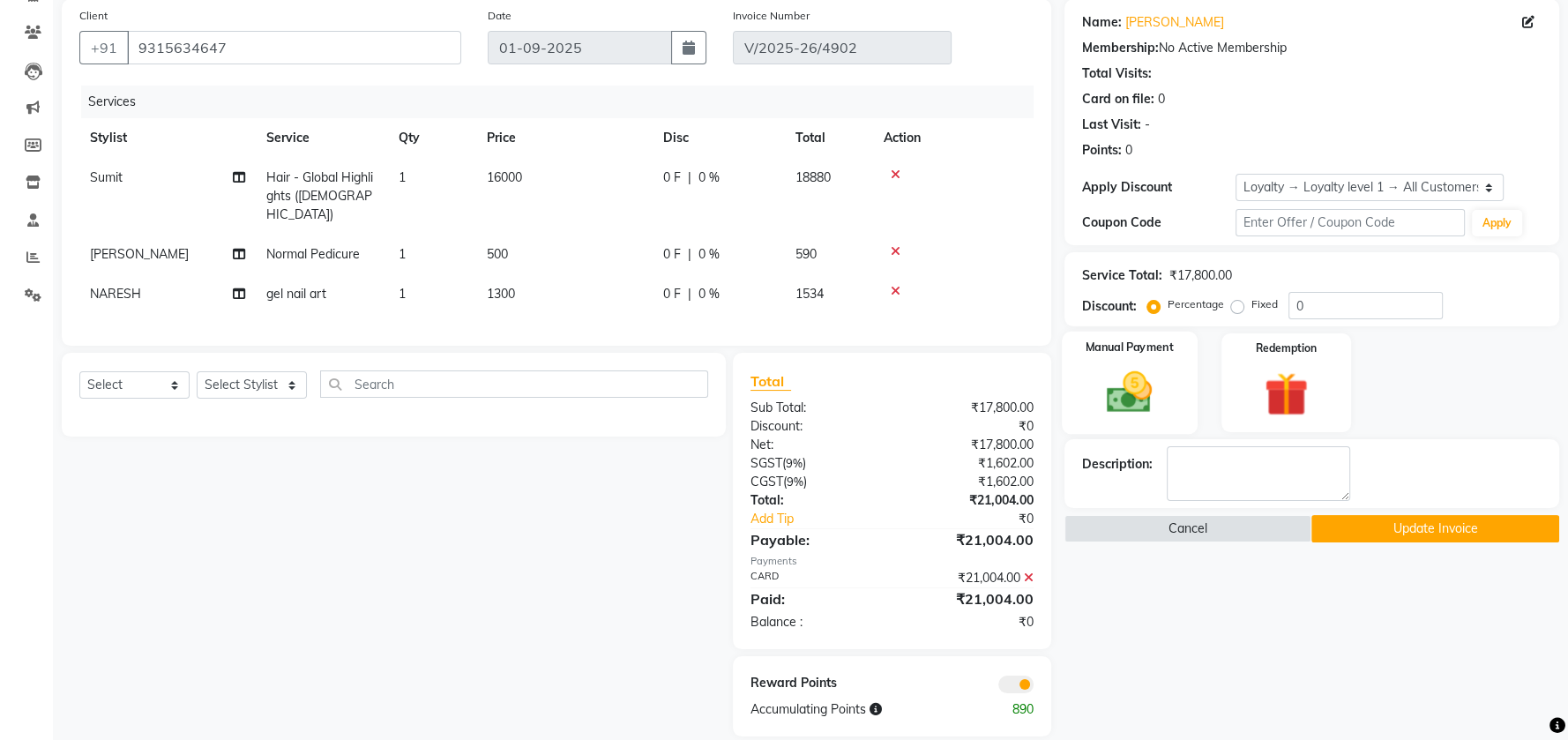
scroll to position [154, 0]
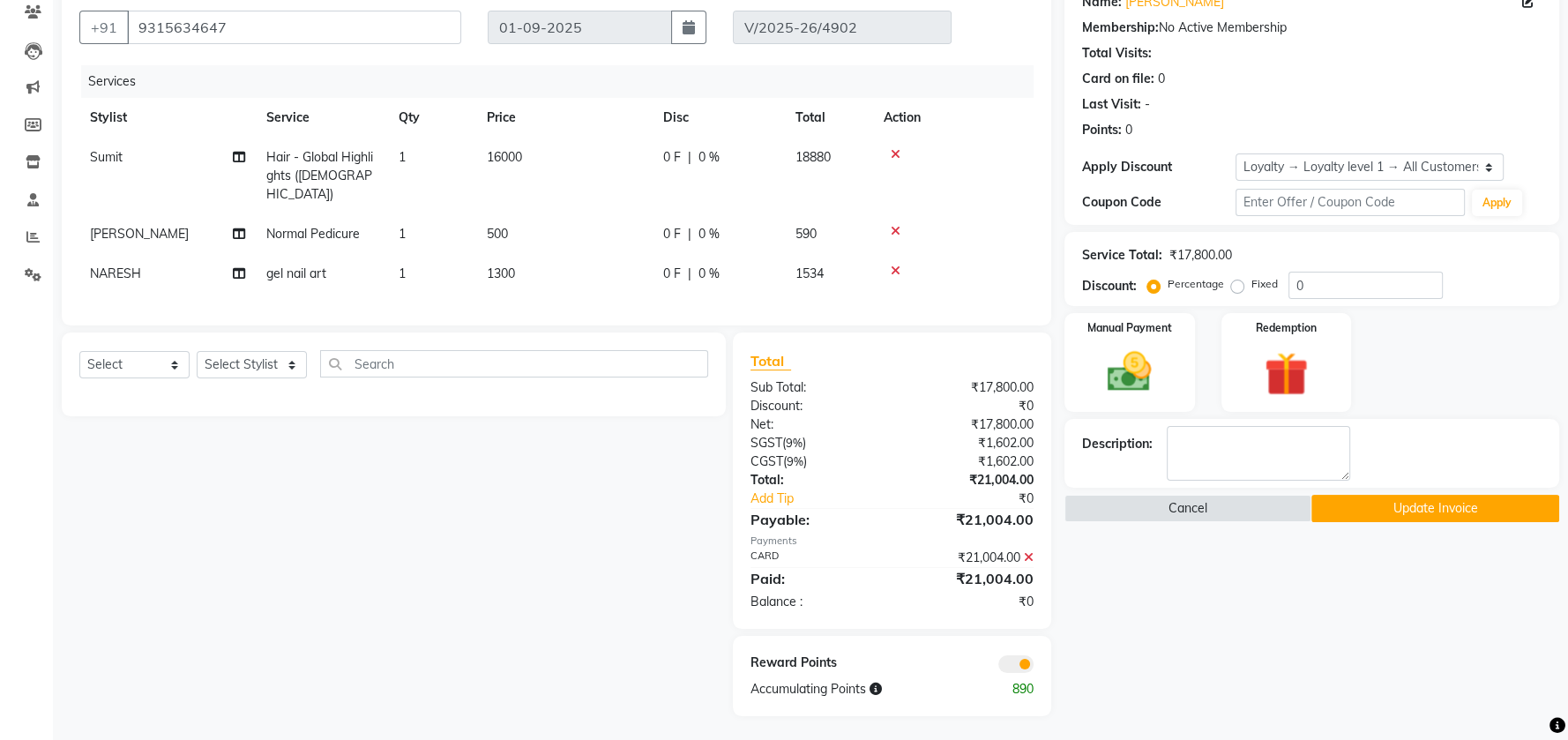
click at [1361, 499] on button "Update Invoice" at bounding box center [1435, 509] width 247 height 27
click at [1405, 504] on button "Update Invoice" at bounding box center [1435, 509] width 247 height 27
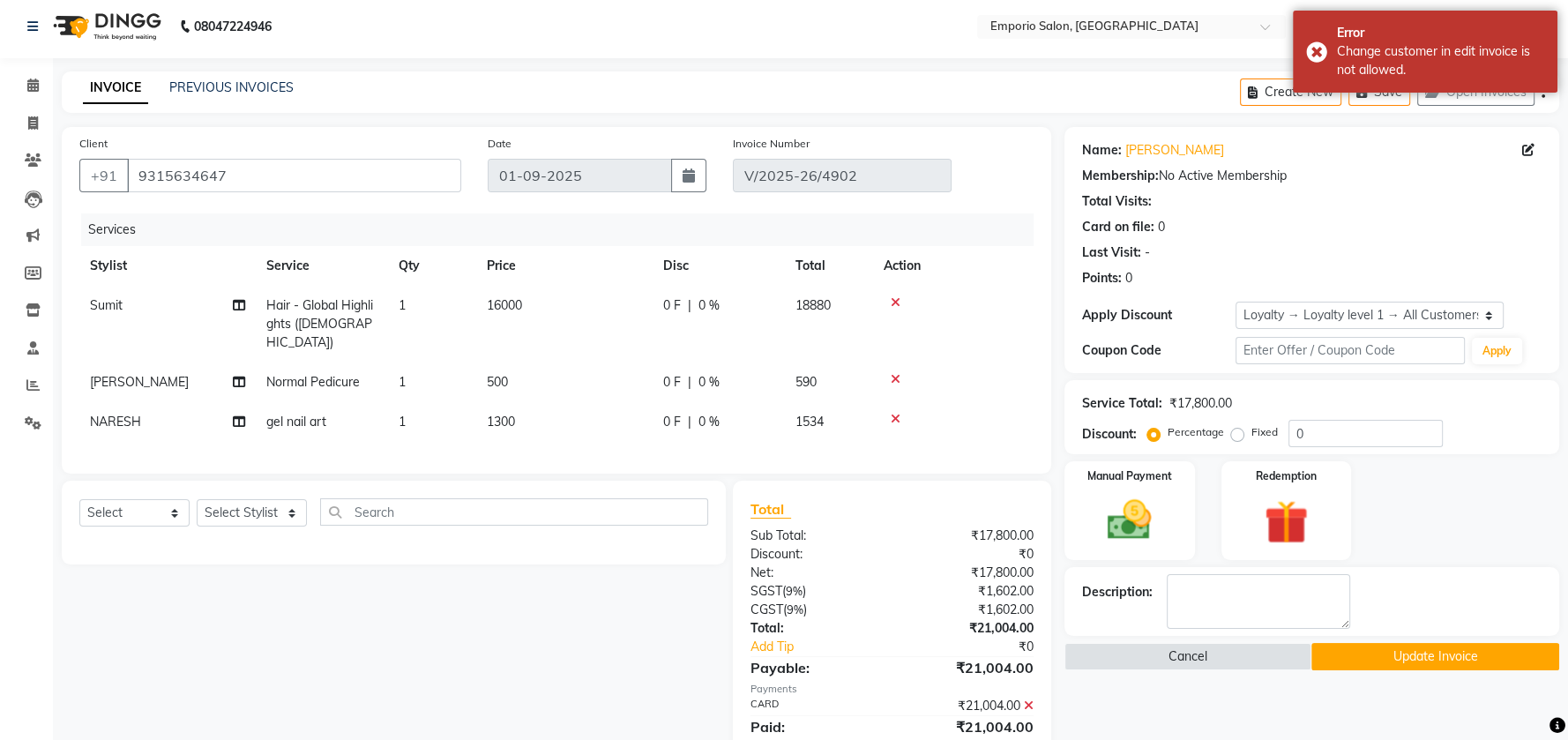
scroll to position [0, 0]
